Goal: Browse casually

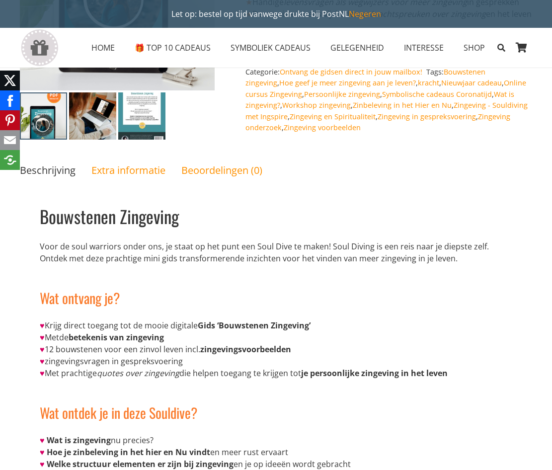
scroll to position [248, 0]
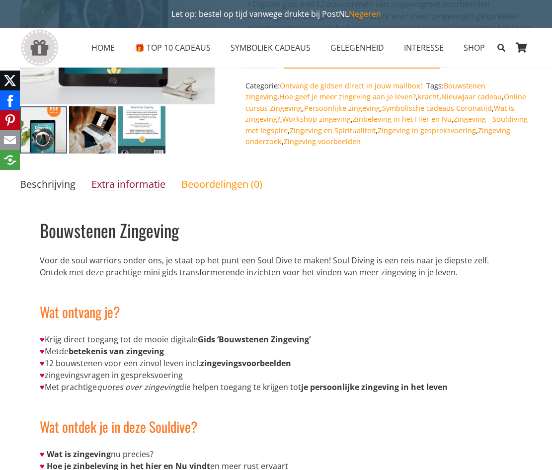
click at [128, 191] on link "Extra informatie" at bounding box center [128, 183] width 74 height 13
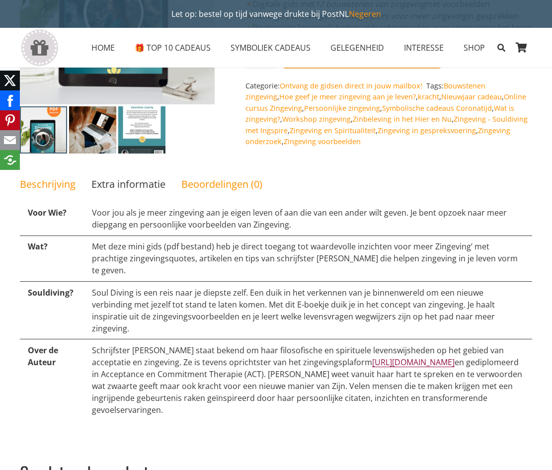
click at [417, 357] on link "[URL][DOMAIN_NAME]" at bounding box center [413, 362] width 82 height 11
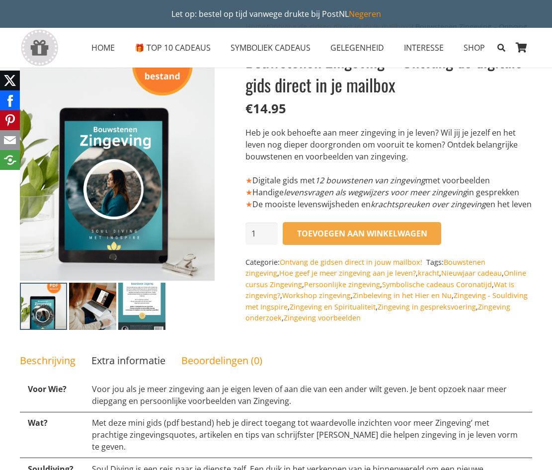
scroll to position [0, 0]
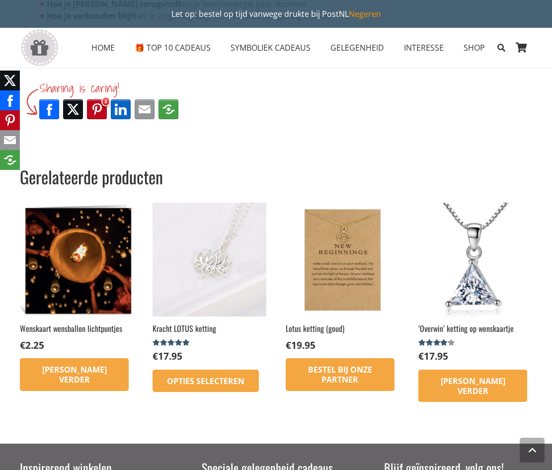
scroll to position [844, 0]
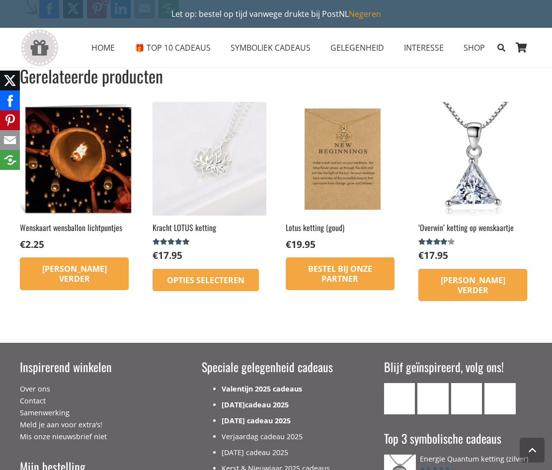
click at [270, 463] on link "Kerst & Nieuwjaar 2025 cadeaus" at bounding box center [276, 467] width 108 height 9
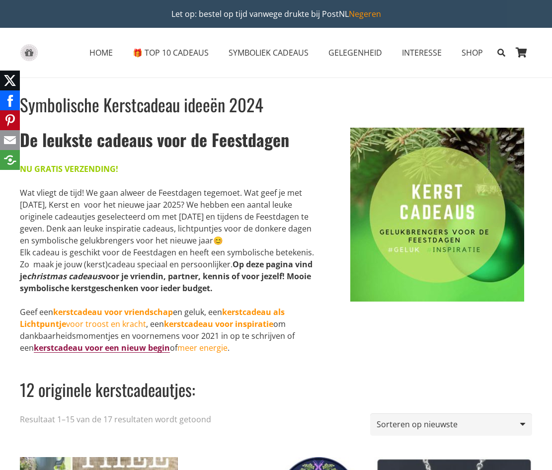
click at [128, 349] on link "kerstcadeau voor een nieuw begin" at bounding box center [102, 347] width 136 height 11
